Goal: Find specific fact

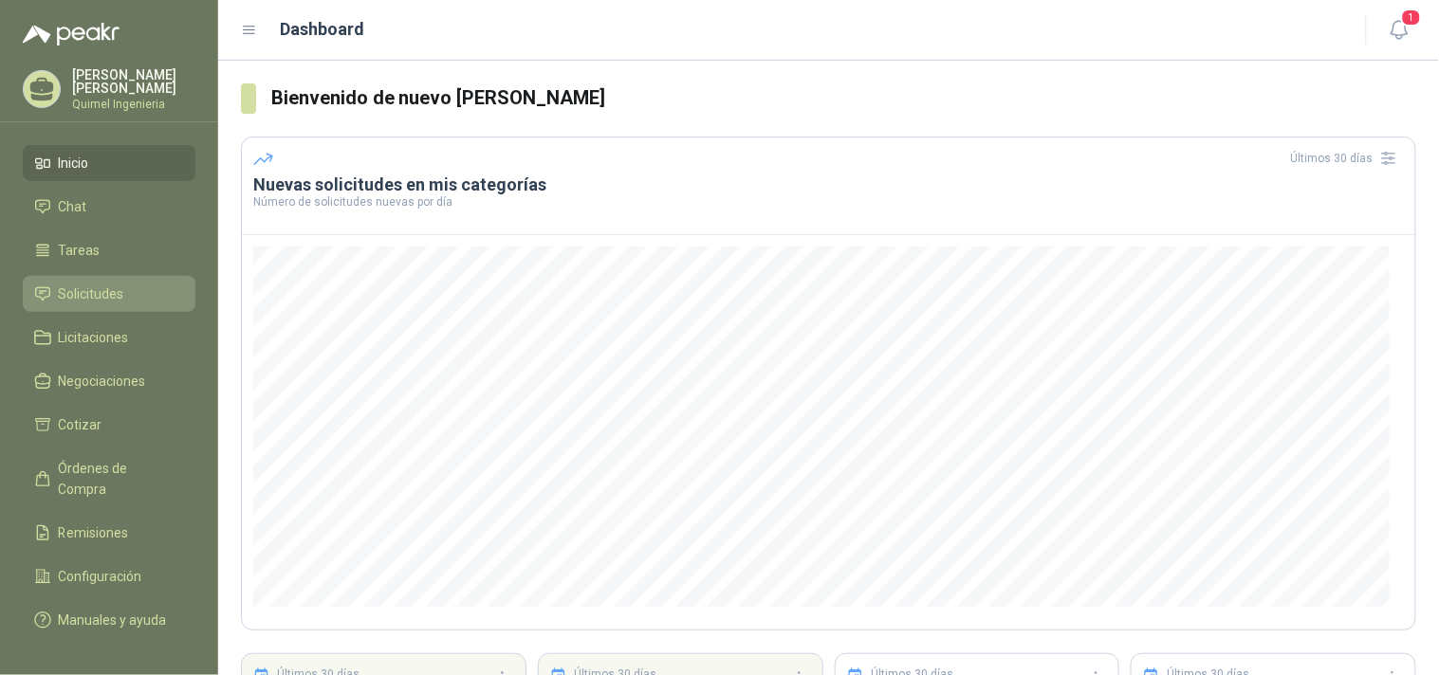
click at [99, 276] on link "Solicitudes" at bounding box center [109, 294] width 173 height 36
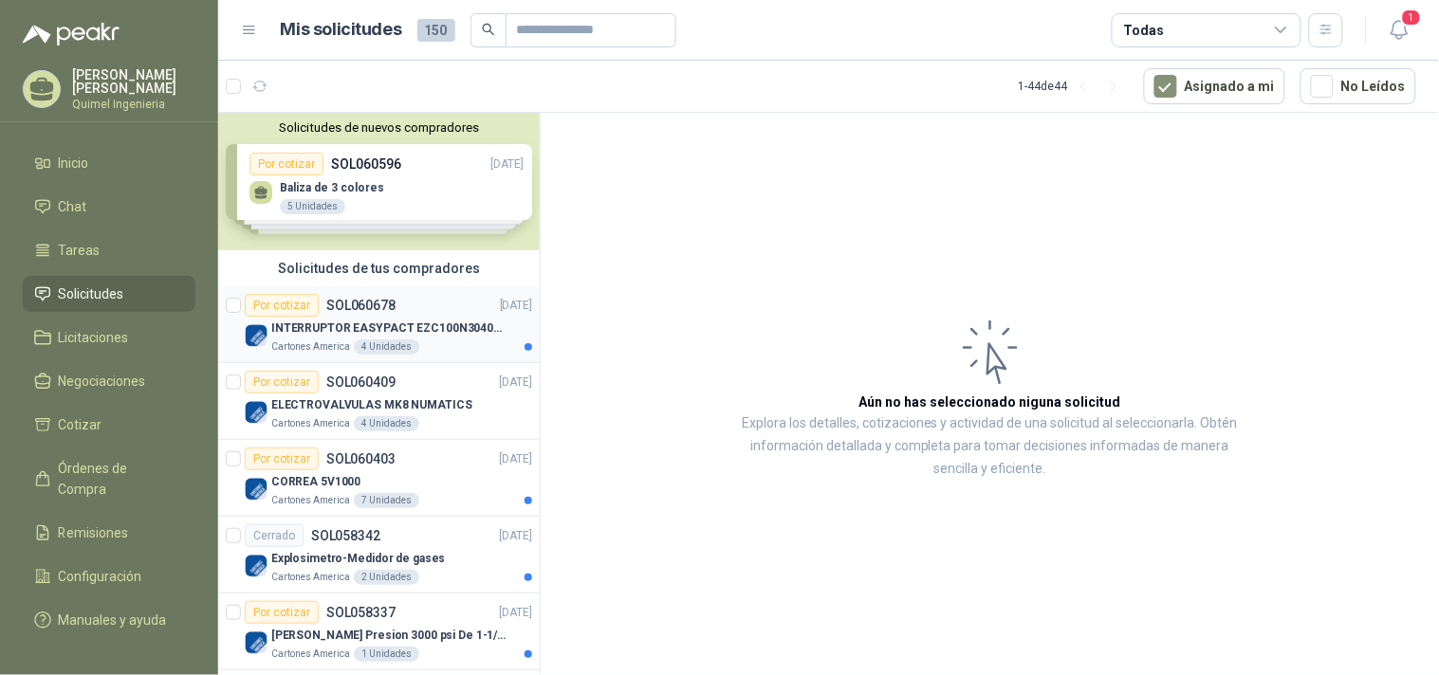
click at [422, 321] on p "INTERRUPTOR EASYPACT EZC100N3040C 40AMP 25K [PERSON_NAME]" at bounding box center [389, 329] width 236 height 18
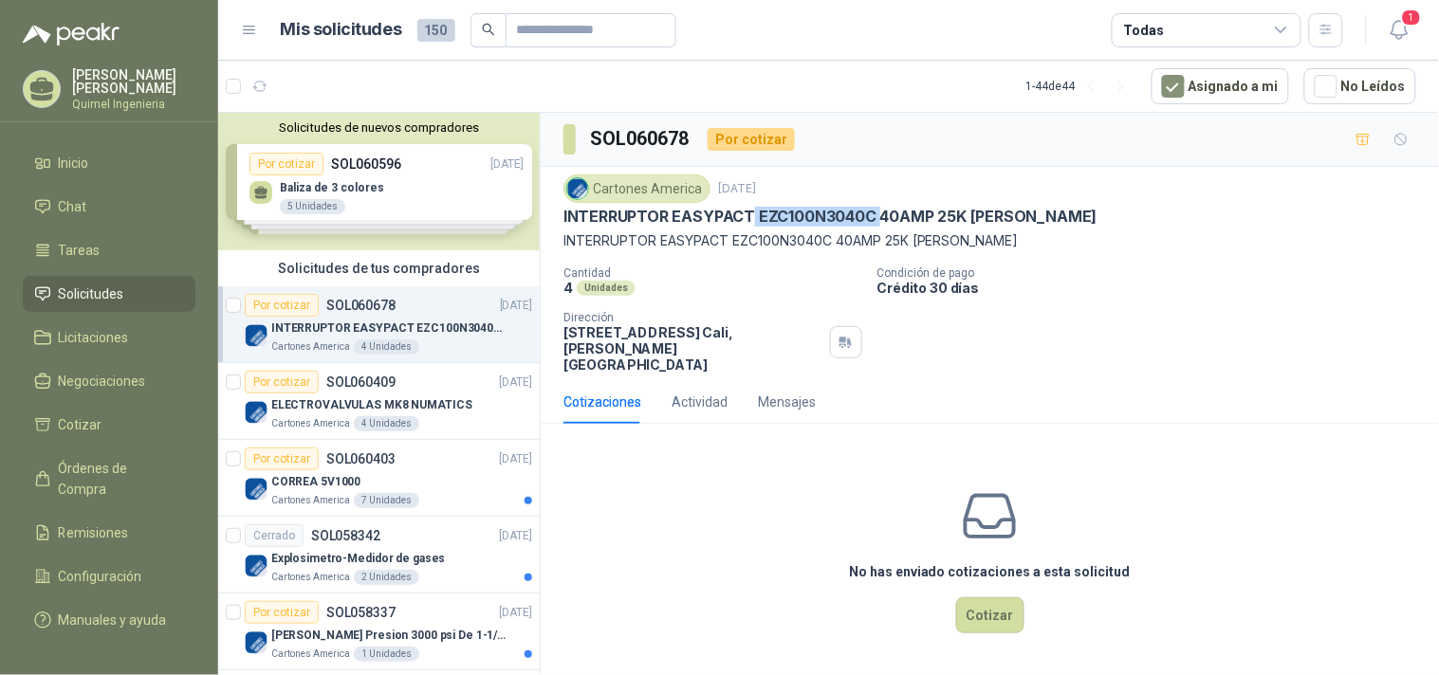
drag, startPoint x: 754, startPoint y: 215, endPoint x: 878, endPoint y: 213, distance: 124.3
click at [878, 213] on p "INTERRUPTOR EASYPACT EZC100N3040C 40AMP 25K [PERSON_NAME]" at bounding box center [830, 217] width 534 height 20
copy p "EZC100N3040C"
